Goal: Task Accomplishment & Management: Manage account settings

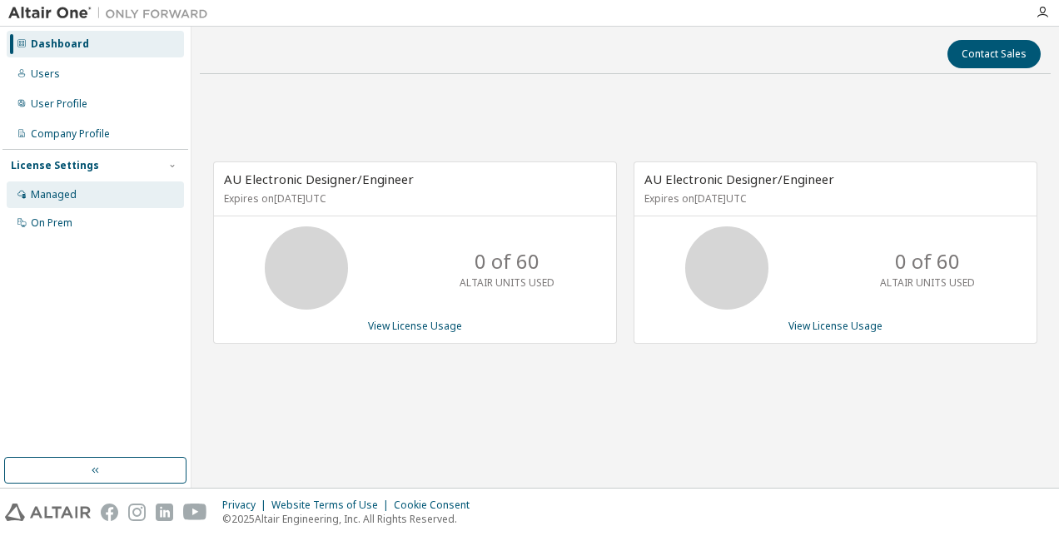
click at [57, 197] on div "Managed" at bounding box center [54, 194] width 46 height 13
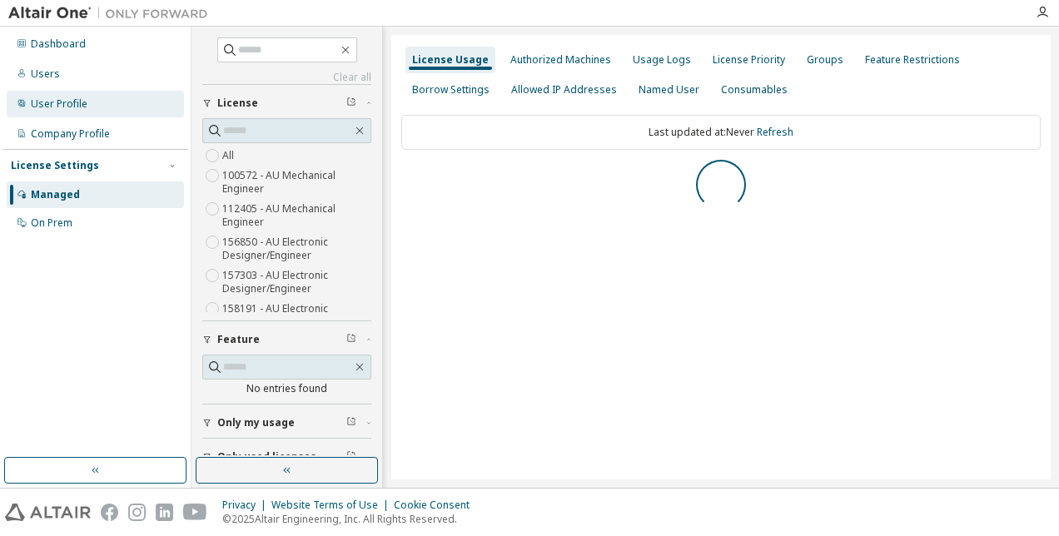
click at [36, 109] on div "User Profile" at bounding box center [59, 103] width 57 height 13
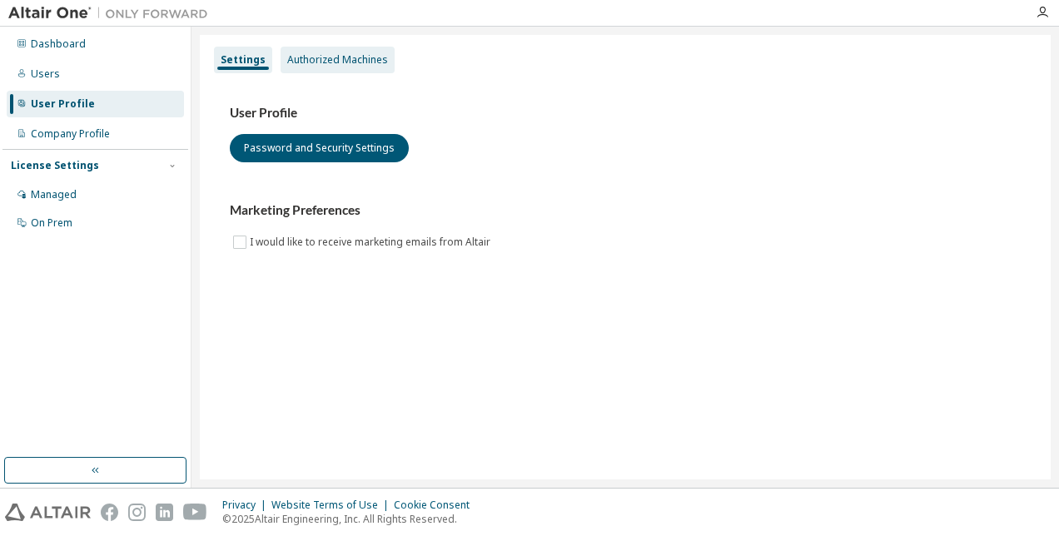
click at [319, 63] on div "Authorized Machines" at bounding box center [337, 59] width 101 height 13
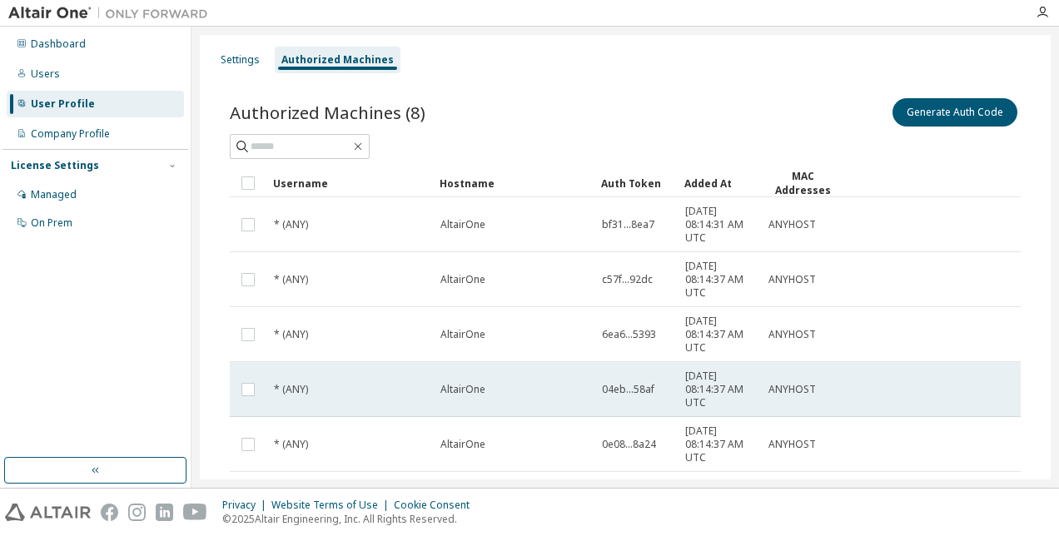
scroll to position [295, 0]
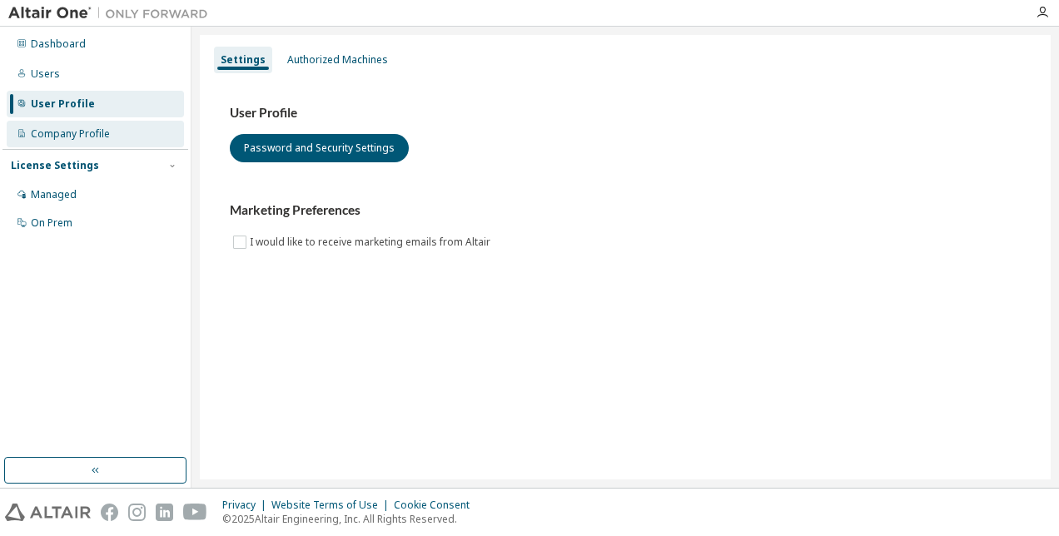
click at [73, 140] on div "Company Profile" at bounding box center [70, 133] width 79 height 13
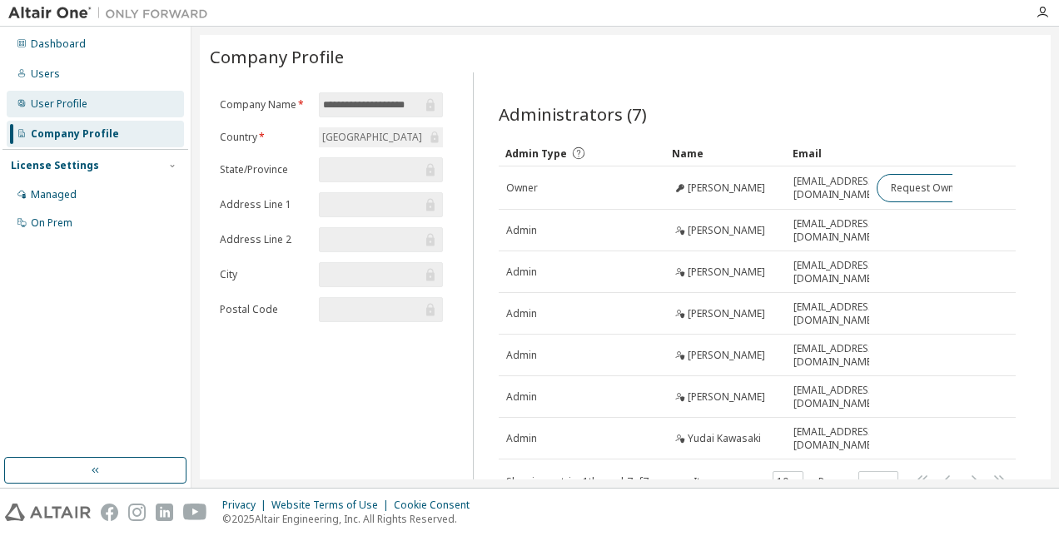
click at [57, 107] on div "User Profile" at bounding box center [59, 103] width 57 height 13
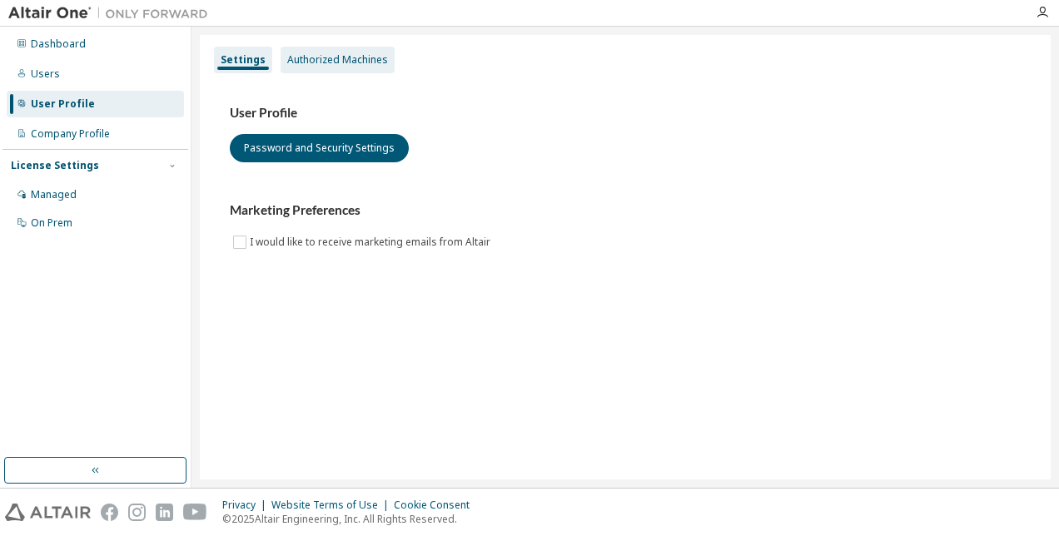
click at [367, 62] on div "Authorized Machines" at bounding box center [337, 59] width 101 height 13
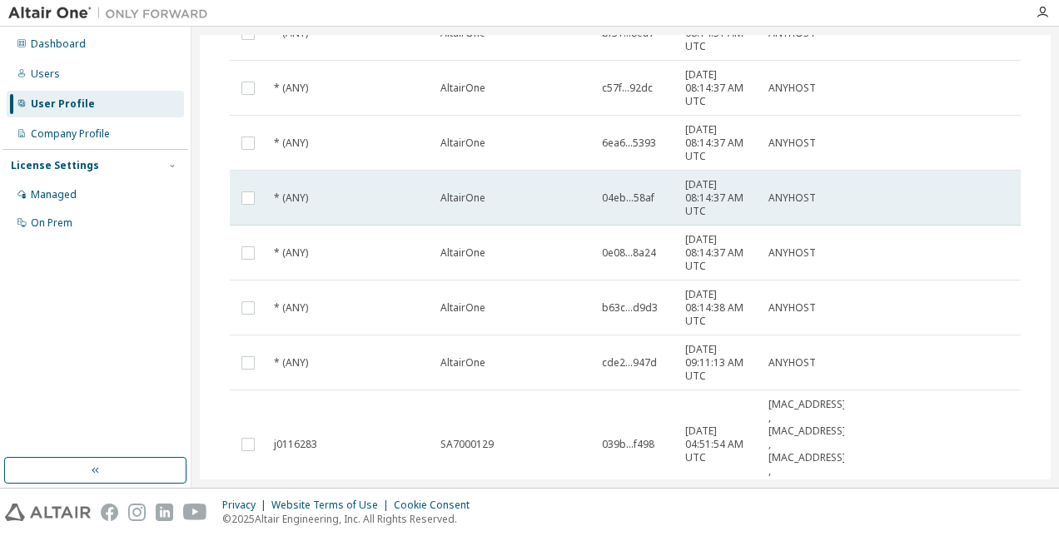
scroll to position [295, 0]
